Goal: Information Seeking & Learning: Learn about a topic

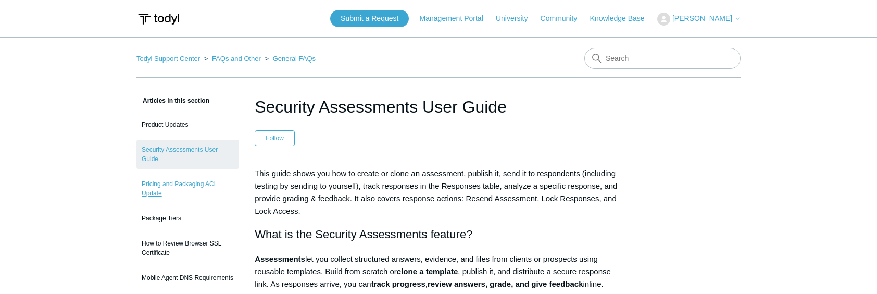
click at [178, 177] on link "Pricing and Packaging ACL Update" at bounding box center [187, 188] width 103 height 29
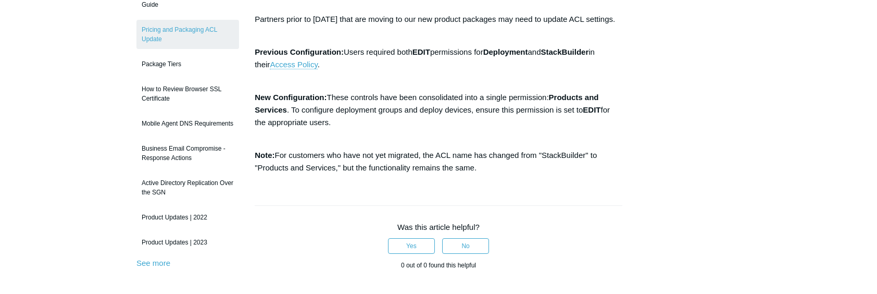
scroll to position [156, 0]
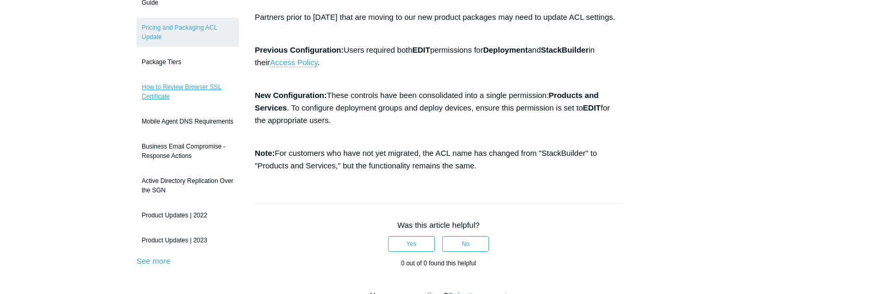
click at [186, 90] on link "How to Review Browser SSL Certificate" at bounding box center [187, 91] width 103 height 29
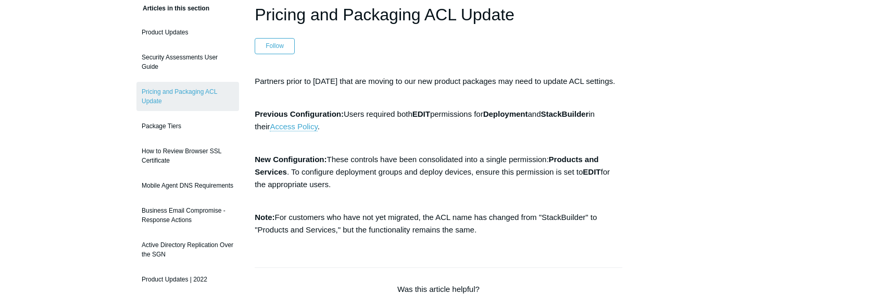
scroll to position [46, 0]
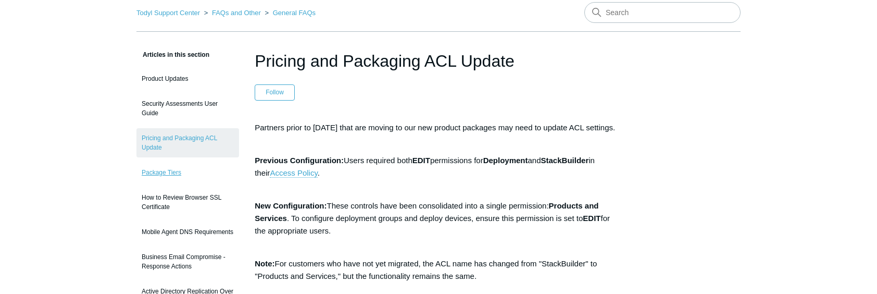
click at [179, 175] on link "Package Tiers" at bounding box center [187, 172] width 103 height 20
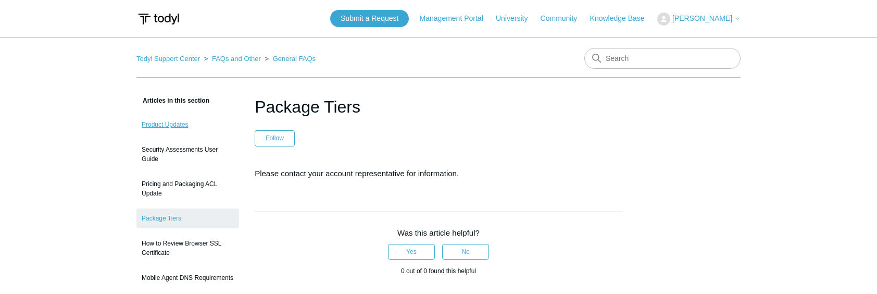
click at [156, 122] on link "Product Updates" at bounding box center [187, 125] width 103 height 20
